Goal: Task Accomplishment & Management: Complete application form

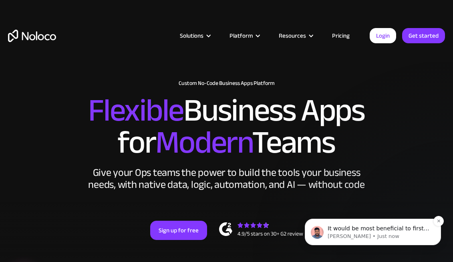
click at [387, 231] on p "It would be most beneficial to first register for Airtable and then familiarize…" at bounding box center [378, 229] width 103 height 8
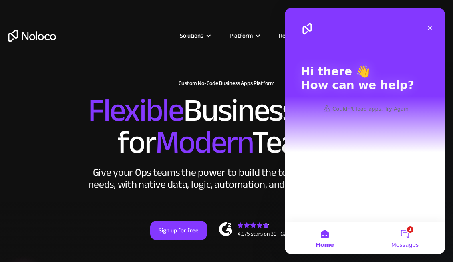
click at [408, 234] on button "1 Messages" at bounding box center [405, 238] width 80 height 32
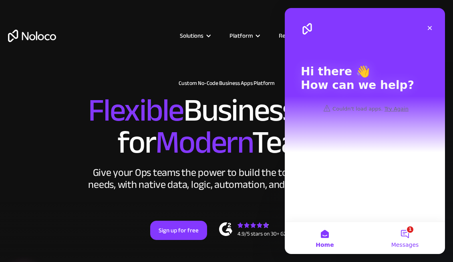
click at [413, 237] on button "1 Messages" at bounding box center [405, 238] width 80 height 32
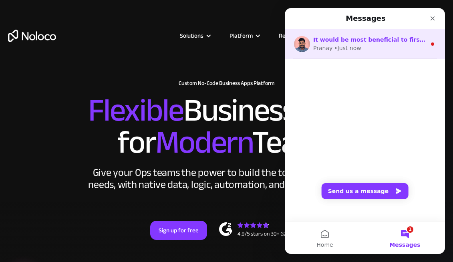
click at [433, 44] on circle "Intercom messenger" at bounding box center [432, 43] width 3 height 3
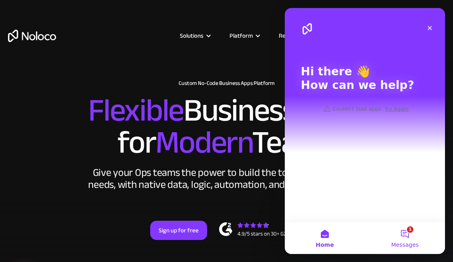
click at [410, 235] on button "1 Messages" at bounding box center [405, 238] width 80 height 32
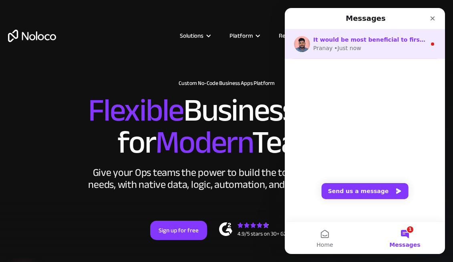
click at [330, 45] on div "Pranay" at bounding box center [322, 48] width 19 height 8
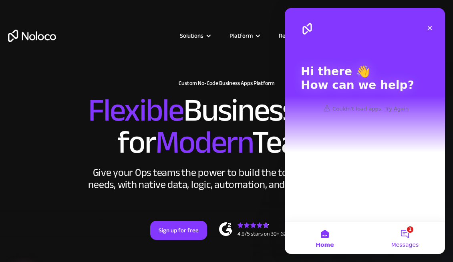
click at [407, 229] on button "1 Messages" at bounding box center [405, 238] width 80 height 32
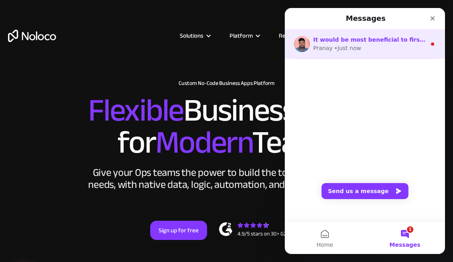
click at [307, 43] on img "Intercom messenger" at bounding box center [302, 44] width 16 height 16
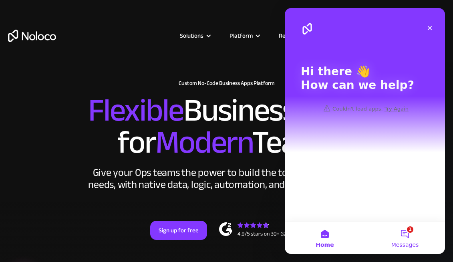
click at [409, 238] on button "1 Messages" at bounding box center [405, 238] width 80 height 32
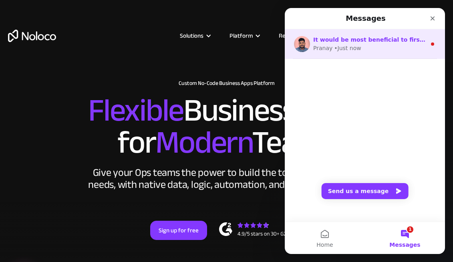
click at [436, 45] on div "It would be most beneficial to first register for Airtable and then familiarize…" at bounding box center [365, 44] width 160 height 30
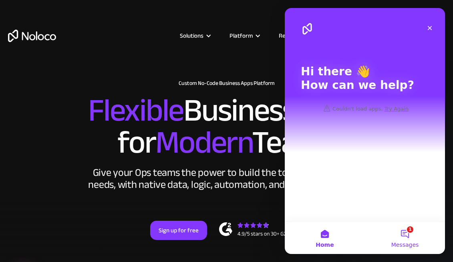
click at [412, 240] on button "1 Messages" at bounding box center [405, 238] width 80 height 32
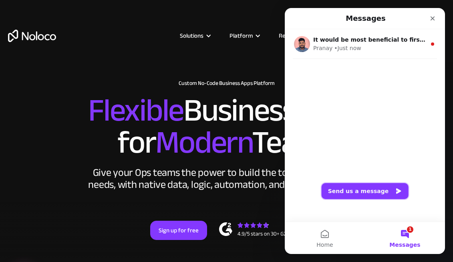
click at [389, 195] on button "Send us a message" at bounding box center [364, 191] width 87 height 16
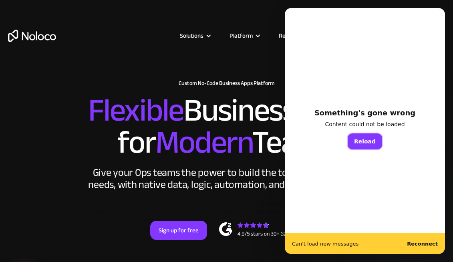
click at [357, 144] on button "Reload" at bounding box center [364, 141] width 34 height 16
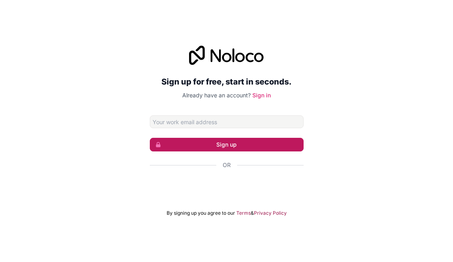
click at [202, 146] on button "Sign up" at bounding box center [227, 145] width 154 height 14
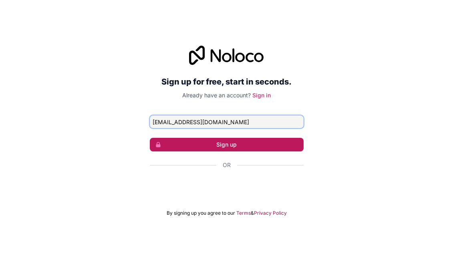
type input "[EMAIL_ADDRESS][DOMAIN_NAME]"
click at [226, 146] on button "Sign up" at bounding box center [227, 145] width 154 height 14
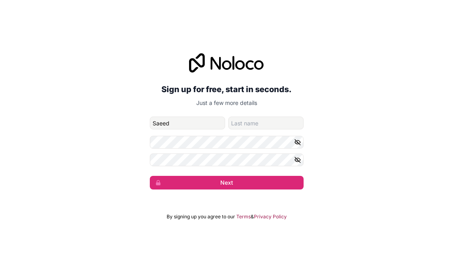
type input "Saeed"
type input "[PERSON_NAME]"
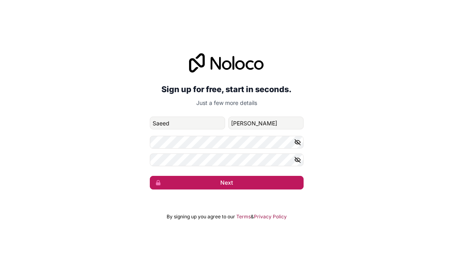
click at [218, 178] on button "Next" at bounding box center [227, 183] width 154 height 14
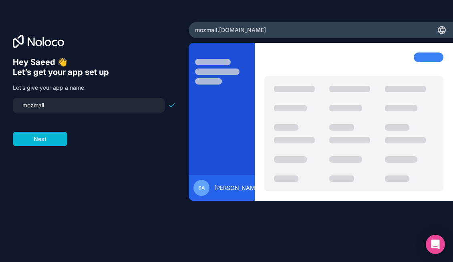
drag, startPoint x: 52, startPoint y: 110, endPoint x: -2, endPoint y: 107, distance: 54.1
click at [18, 107] on input "mozmail" at bounding box center [89, 105] width 142 height 11
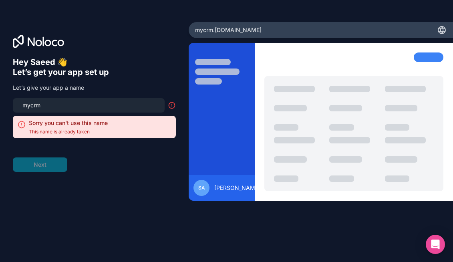
drag, startPoint x: 74, startPoint y: 105, endPoint x: 4, endPoint y: 97, distance: 70.4
click at [18, 100] on input "mycrm" at bounding box center [89, 105] width 142 height 11
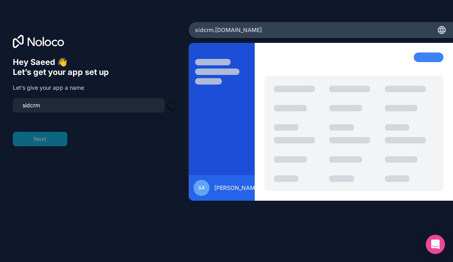
type input "sidcrm"
click at [139, 146] on div "Hey [PERSON_NAME] 👋 Let’s get your app set up Let’s give your app a name sidcrm…" at bounding box center [94, 142] width 163 height 170
click at [48, 141] on button "Next" at bounding box center [40, 139] width 54 height 14
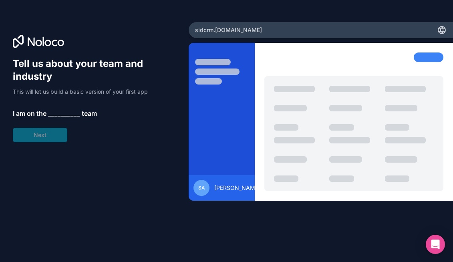
click at [62, 114] on span "__________" at bounding box center [64, 113] width 32 height 10
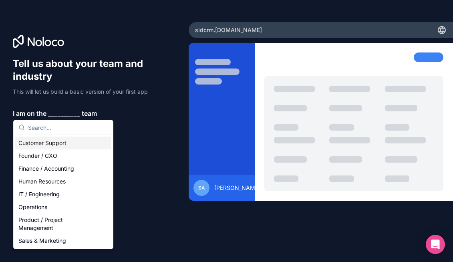
click at [58, 143] on div "Customer Support" at bounding box center [63, 142] width 96 height 13
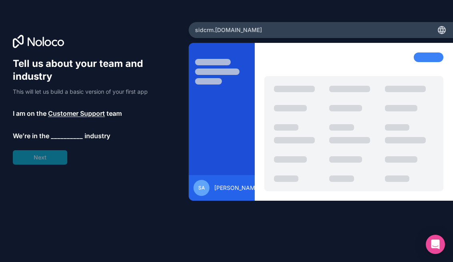
click at [67, 135] on span "__________" at bounding box center [67, 136] width 32 height 10
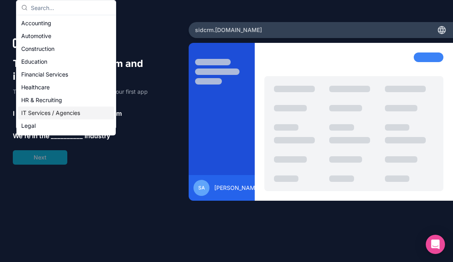
click at [61, 113] on div "IT Services / Agencies" at bounding box center [66, 112] width 96 height 13
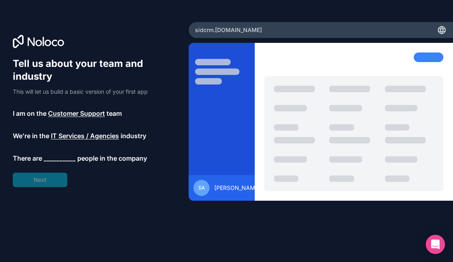
click at [64, 157] on span "__________" at bounding box center [60, 158] width 32 height 10
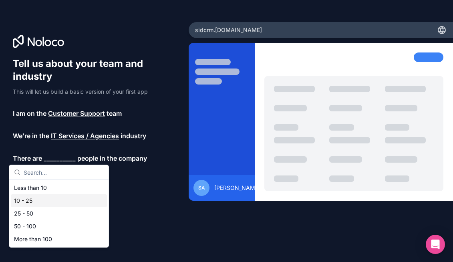
click at [36, 202] on div "10 - 25" at bounding box center [59, 200] width 96 height 13
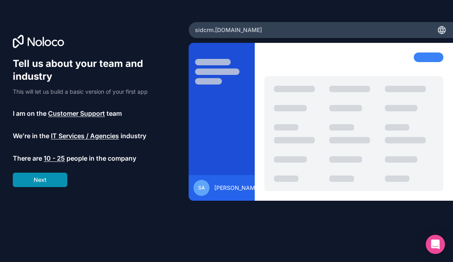
click at [38, 178] on button "Next" at bounding box center [40, 179] width 54 height 14
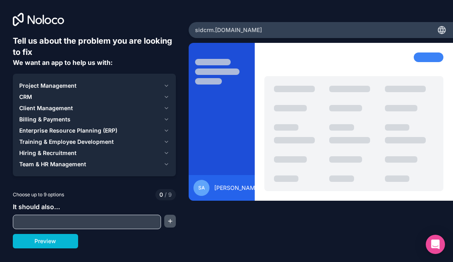
click at [174, 219] on button "button" at bounding box center [170, 221] width 12 height 13
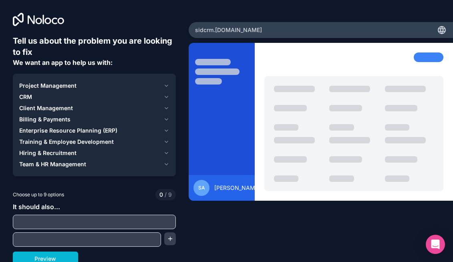
click at [59, 109] on span "Client Management" at bounding box center [46, 108] width 54 height 8
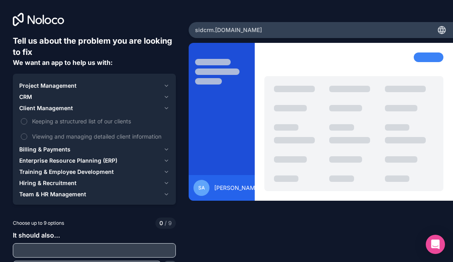
click at [30, 96] on span "CRM" at bounding box center [25, 97] width 13 height 8
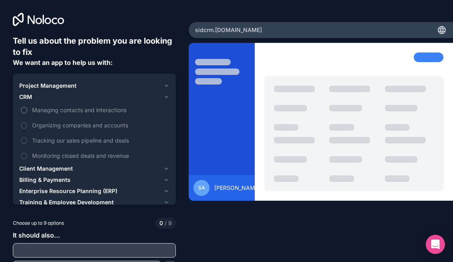
click at [26, 112] on button "Managing contacts and interactions" at bounding box center [24, 110] width 6 height 6
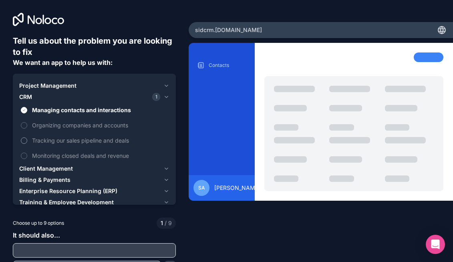
scroll to position [32, 0]
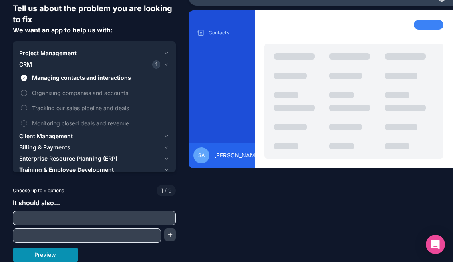
click at [52, 255] on button "Preview" at bounding box center [45, 254] width 65 height 14
click at [169, 137] on icon "button" at bounding box center [166, 136] width 6 height 6
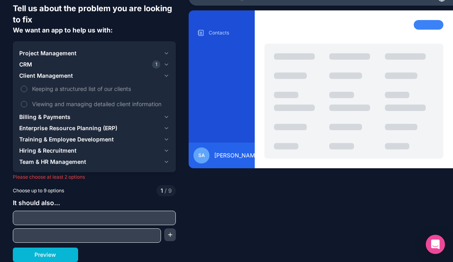
click at [98, 129] on span "Enterprise Resource Planning (ERP)" at bounding box center [68, 128] width 98 height 8
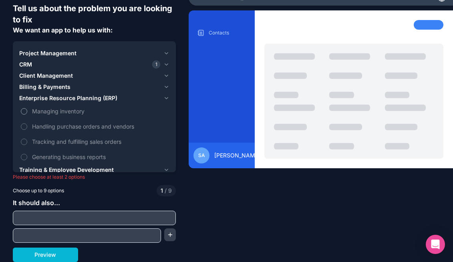
click at [26, 115] on label "Managing inventory" at bounding box center [94, 111] width 150 height 15
click at [26, 114] on button "Managing inventory" at bounding box center [24, 111] width 6 height 6
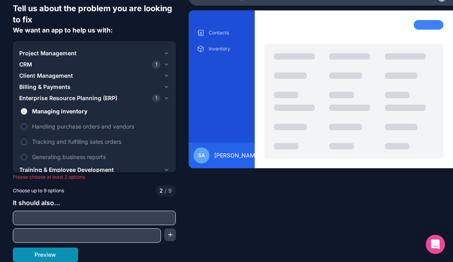
click at [54, 255] on button "Preview" at bounding box center [45, 254] width 65 height 14
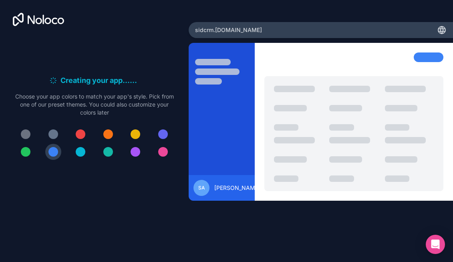
scroll to position [0, 0]
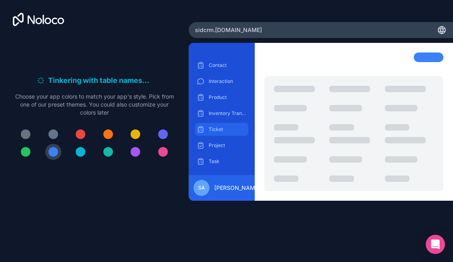
click at [216, 134] on div "Ticket" at bounding box center [221, 129] width 53 height 13
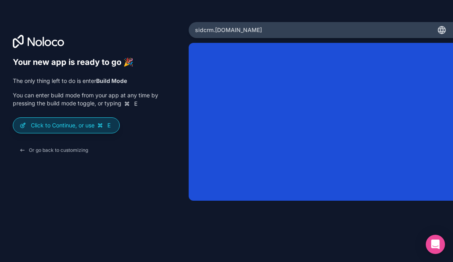
click at [81, 129] on p "Click to Continue, or use E" at bounding box center [72, 125] width 82 height 8
